Goal: Transaction & Acquisition: Purchase product/service

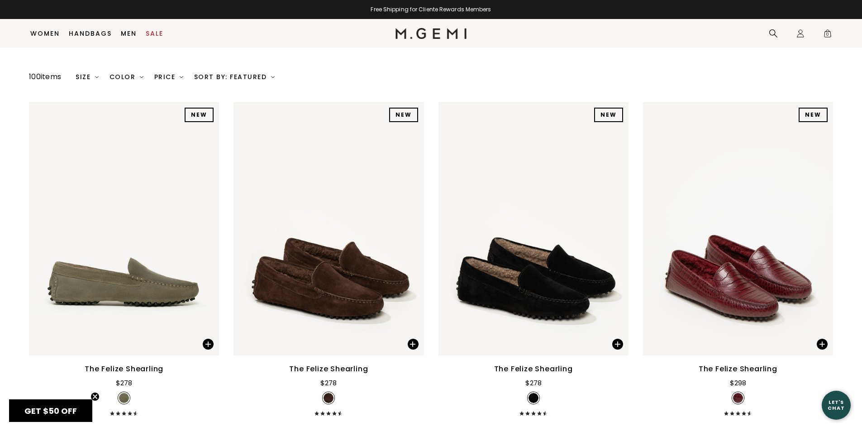
scroll to position [42, 0]
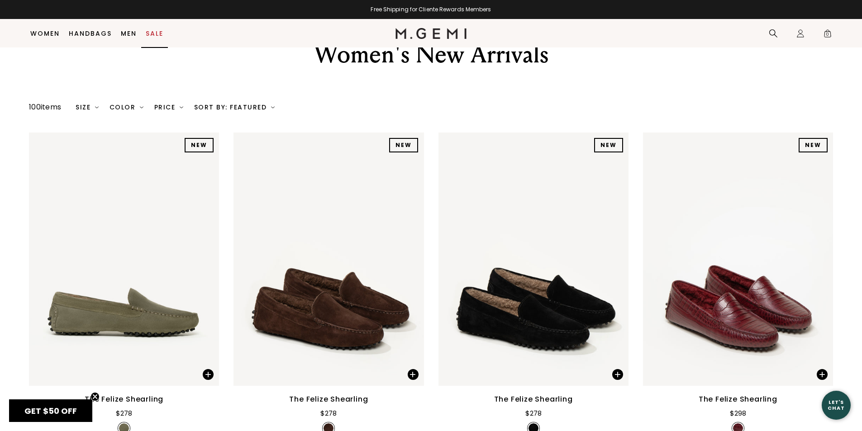
click at [158, 33] on link "Sale" at bounding box center [155, 33] width 18 height 7
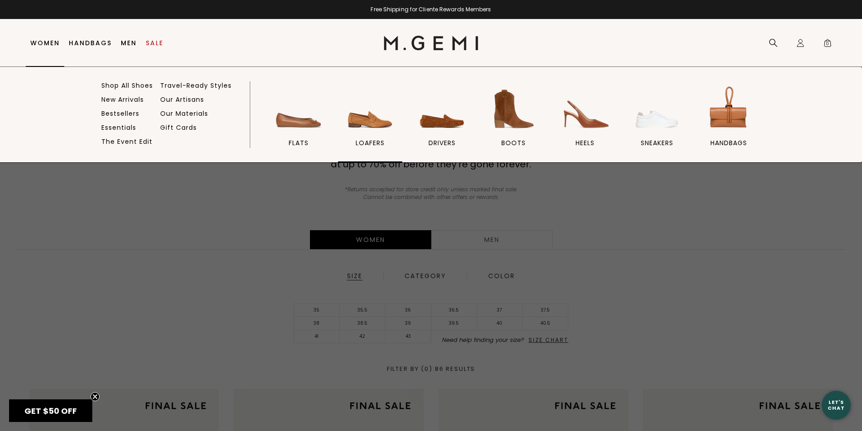
click at [372, 134] on img at bounding box center [370, 109] width 51 height 51
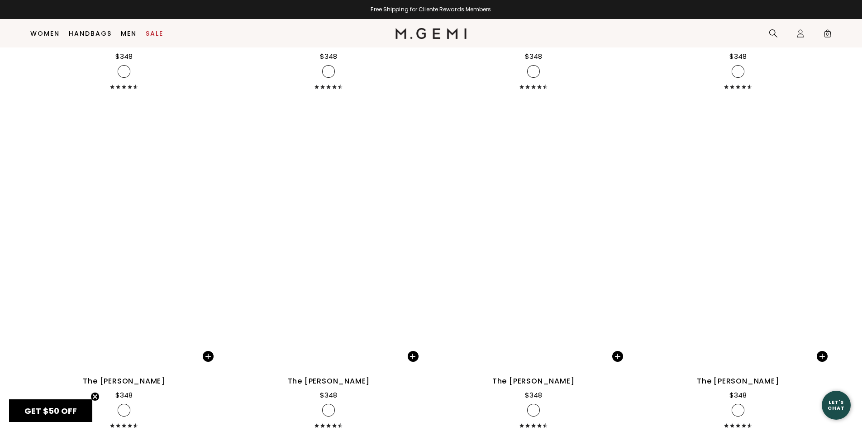
scroll to position [764, 0]
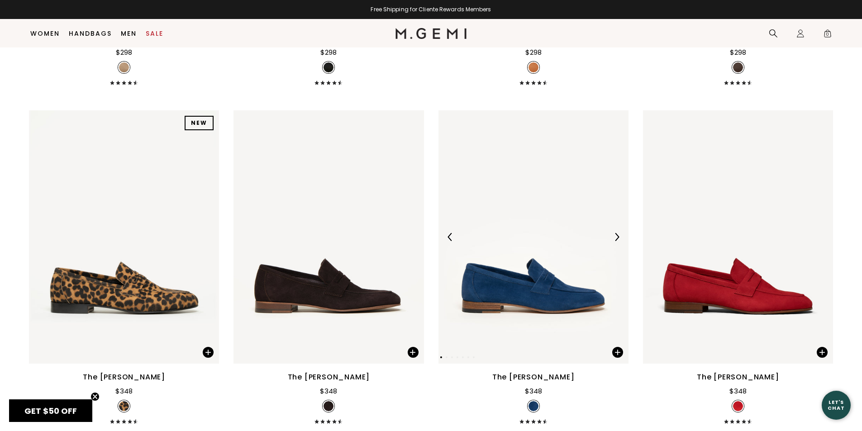
click at [506, 321] on img at bounding box center [534, 236] width 190 height 253
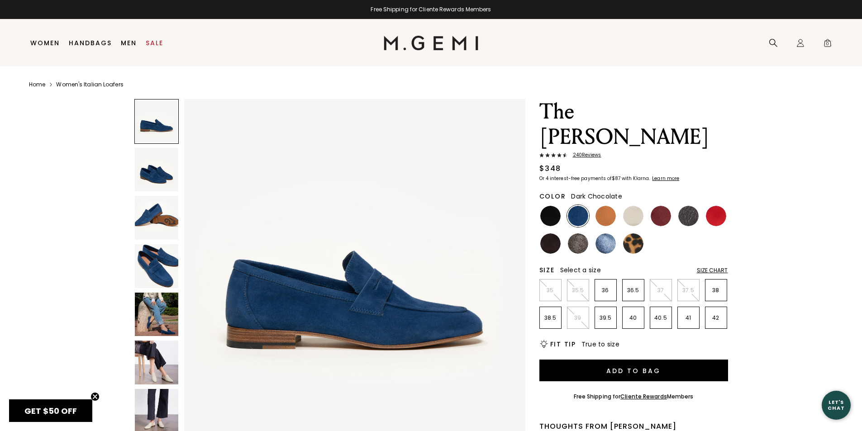
click at [549, 234] on img at bounding box center [550, 244] width 20 height 20
